Goal: Check status: Check status

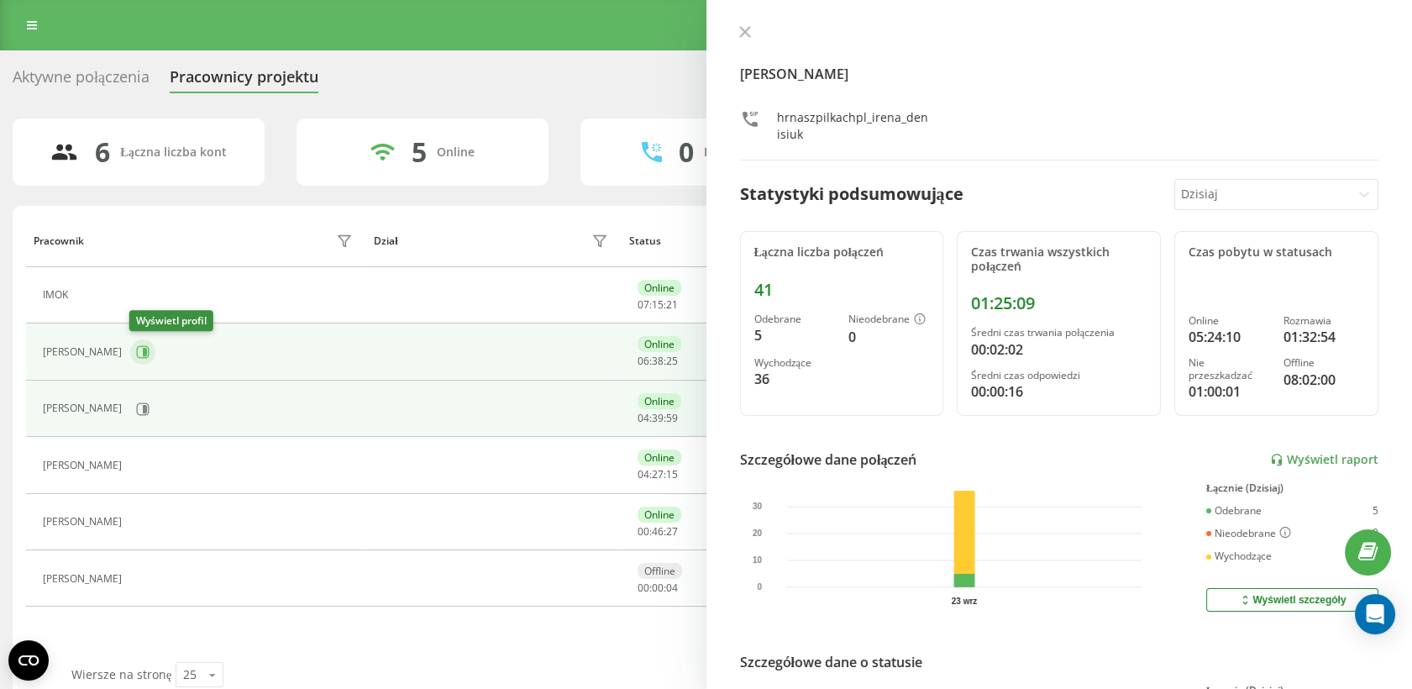
click at [143, 355] on icon at bounding box center [145, 352] width 4 height 8
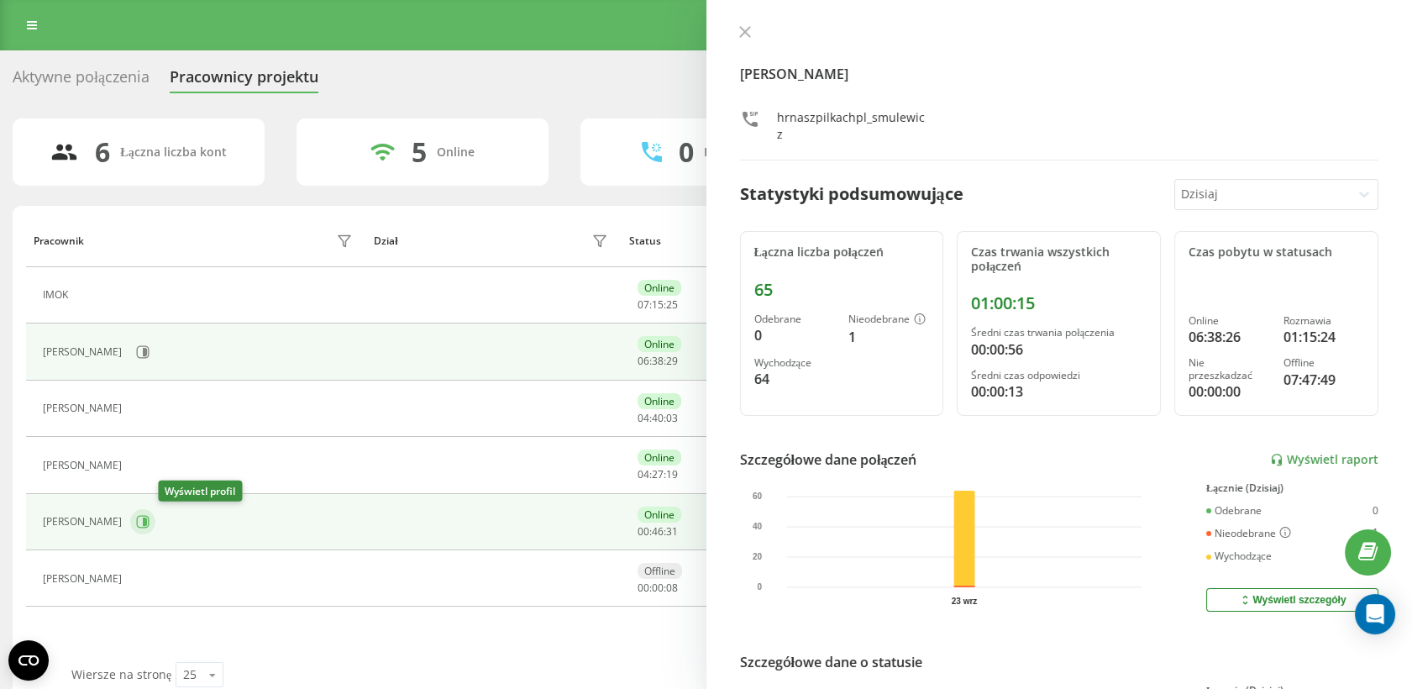
click at [155, 517] on button at bounding box center [142, 521] width 25 height 25
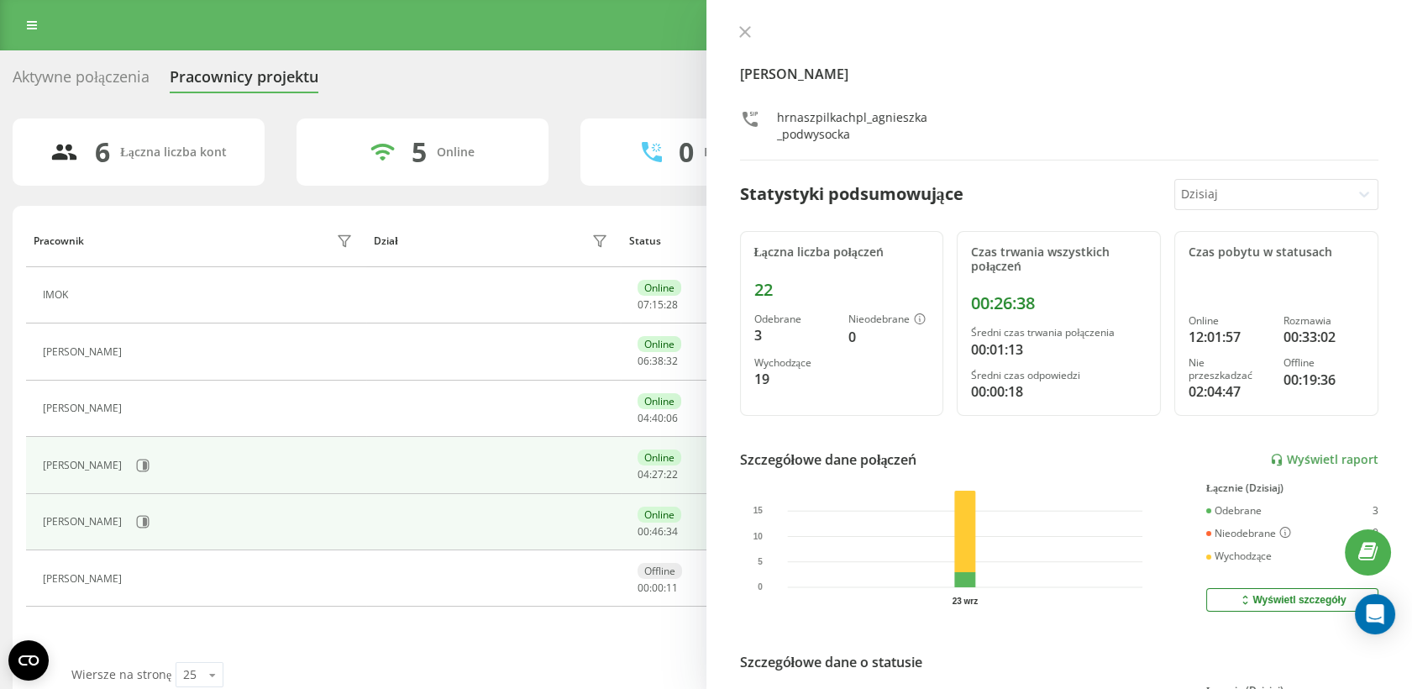
click at [146, 461] on div "[PERSON_NAME]" at bounding box center [200, 465] width 314 height 29
click at [138, 467] on icon at bounding box center [142, 465] width 13 height 13
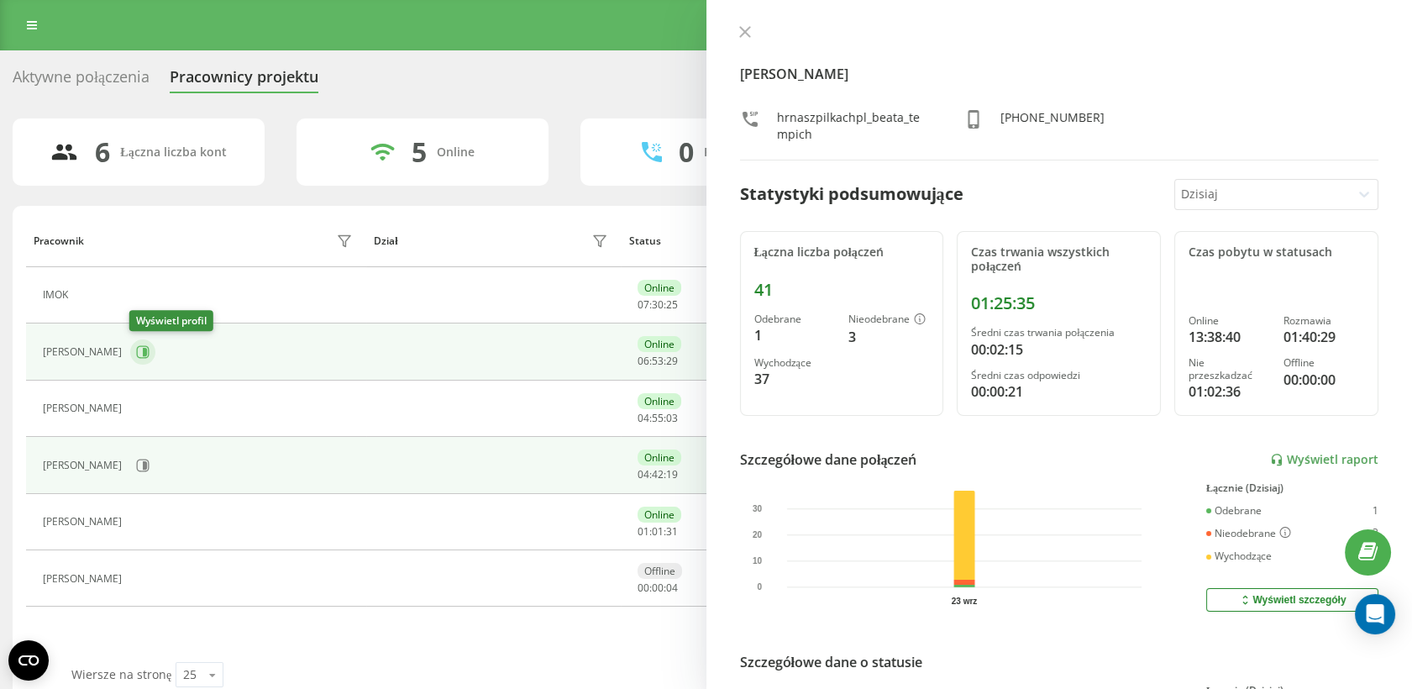
click at [148, 349] on icon at bounding box center [143, 352] width 13 height 13
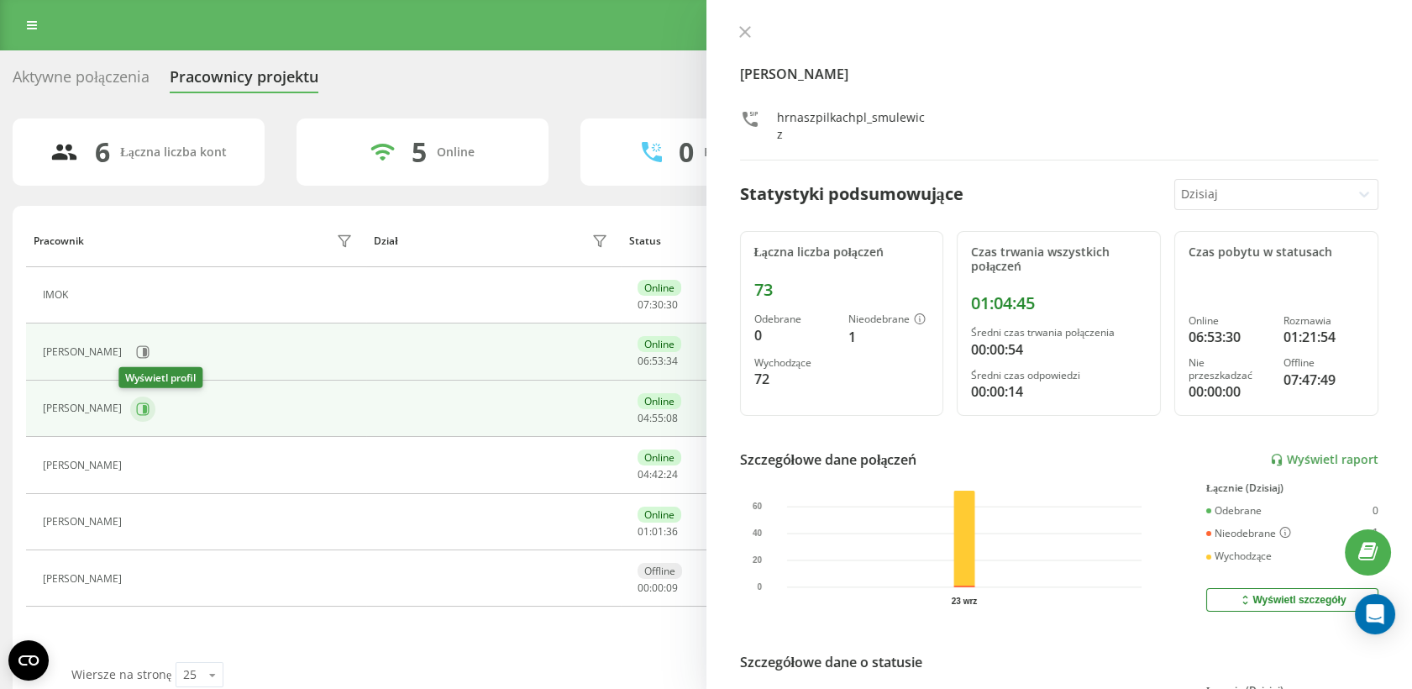
click at [136, 413] on icon at bounding box center [142, 408] width 13 height 13
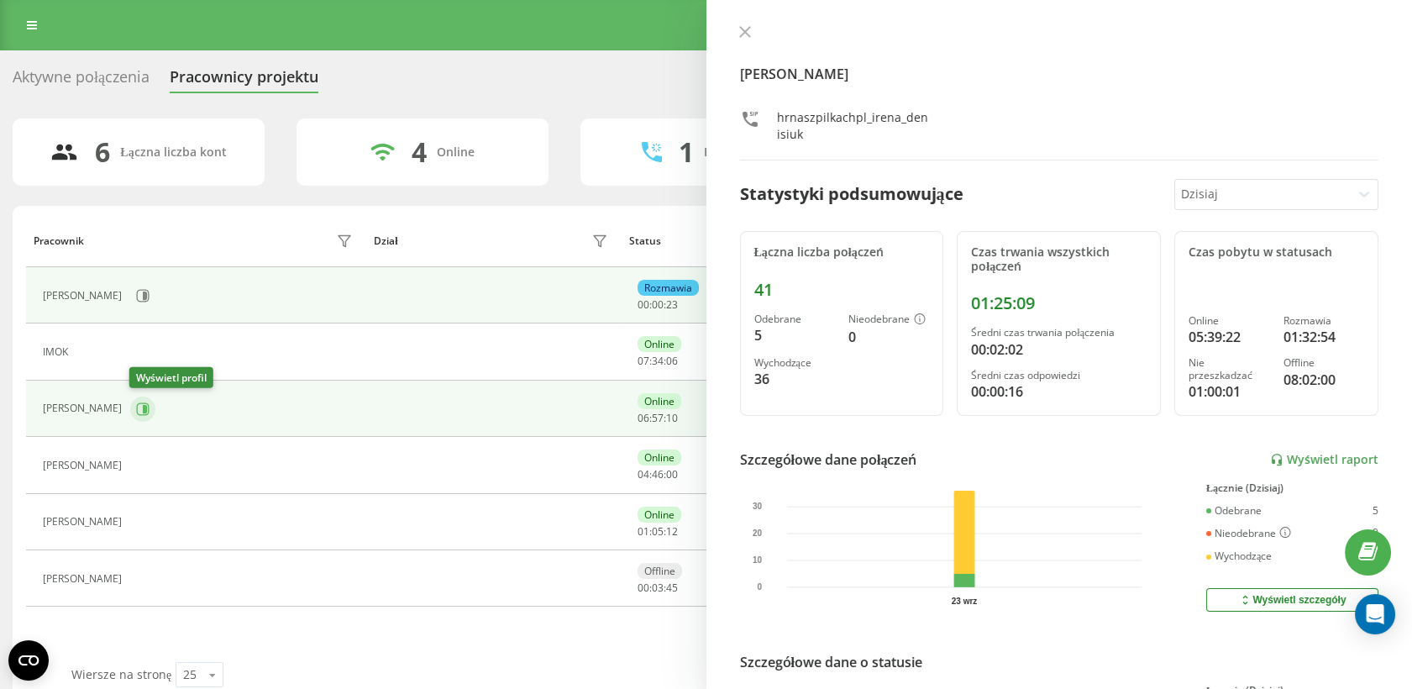
click at [137, 403] on icon at bounding box center [143, 408] width 13 height 13
